Goal: Information Seeking & Learning: Learn about a topic

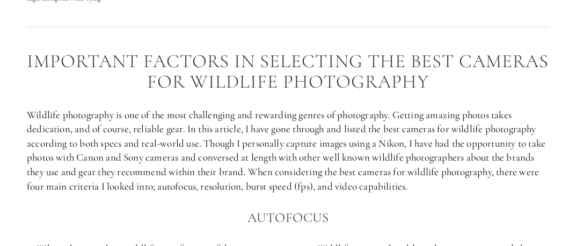
scroll to position [553, 0]
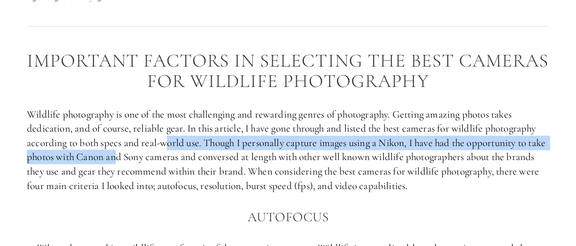
drag, startPoint x: 170, startPoint y: 137, endPoint x: 133, endPoint y: 155, distance: 40.6
click at [133, 155] on p "Wildlife photography is one of the most challenging and rewarding genres of pho…" at bounding box center [288, 150] width 522 height 86
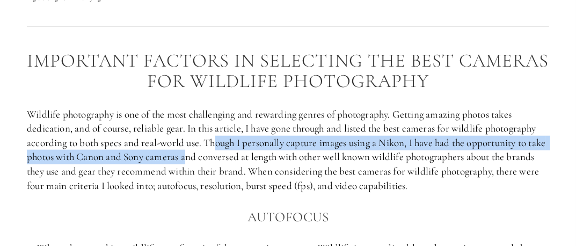
drag, startPoint x: 215, startPoint y: 150, endPoint x: 204, endPoint y: 160, distance: 15.2
click at [204, 160] on p "Wildlife photography is one of the most challenging and rewarding genres of pho…" at bounding box center [288, 150] width 522 height 86
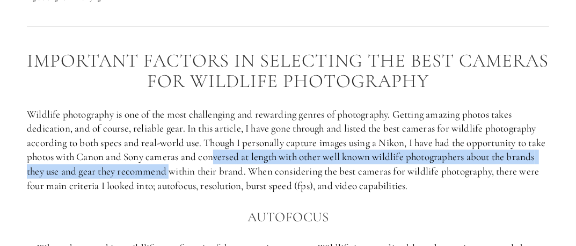
drag, startPoint x: 233, startPoint y: 154, endPoint x: 202, endPoint y: 173, distance: 36.7
click at [202, 173] on p "Wildlife photography is one of the most challenging and rewarding genres of pho…" at bounding box center [288, 150] width 522 height 86
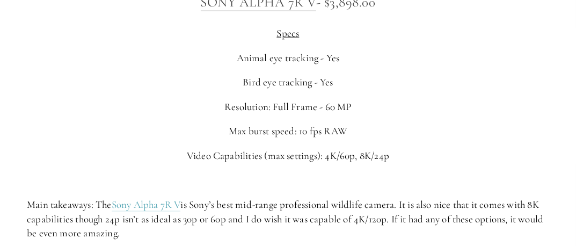
scroll to position [2938, 0]
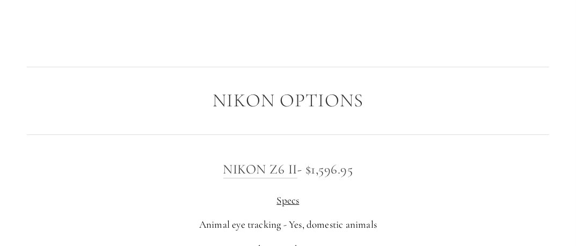
scroll to position [1499, 0]
